Goal: Transaction & Acquisition: Purchase product/service

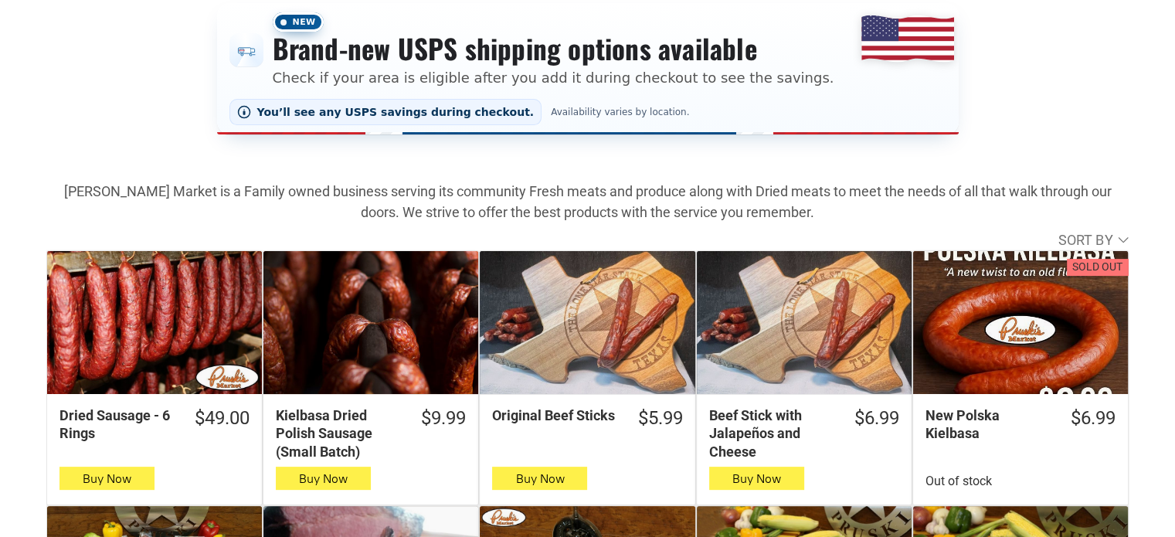
scroll to position [312, 0]
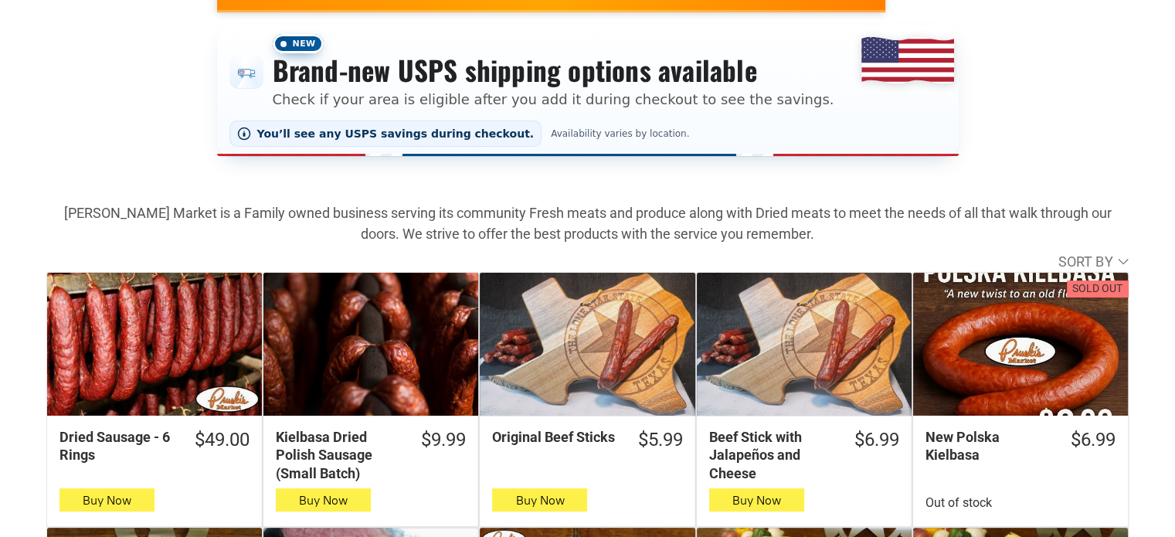
drag, startPoint x: 1175, startPoint y: 97, endPoint x: 992, endPoint y: 40, distance: 191.7
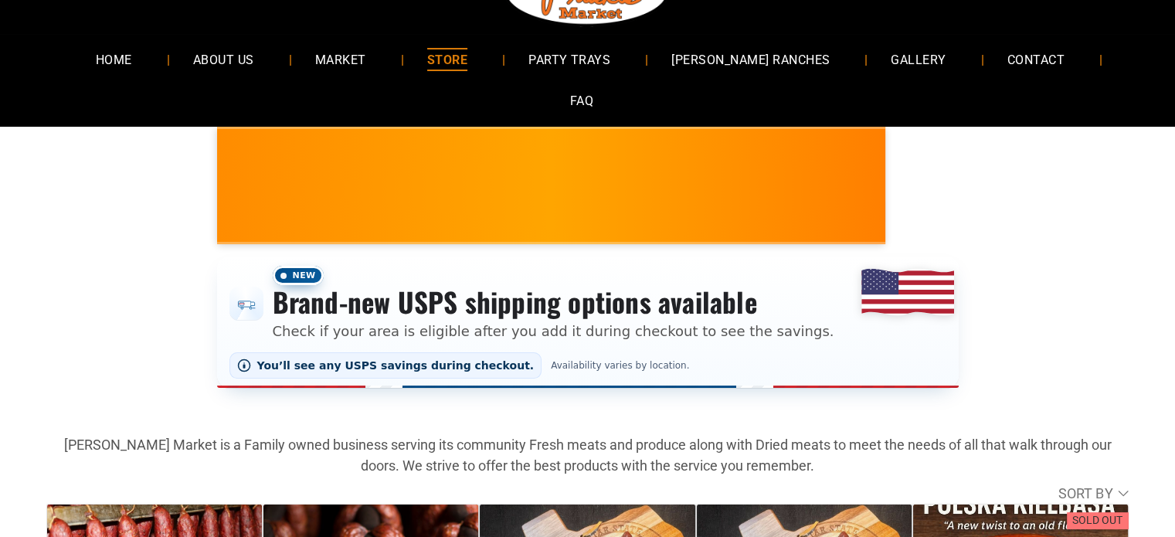
scroll to position [0, 0]
